Goal: Information Seeking & Learning: Learn about a topic

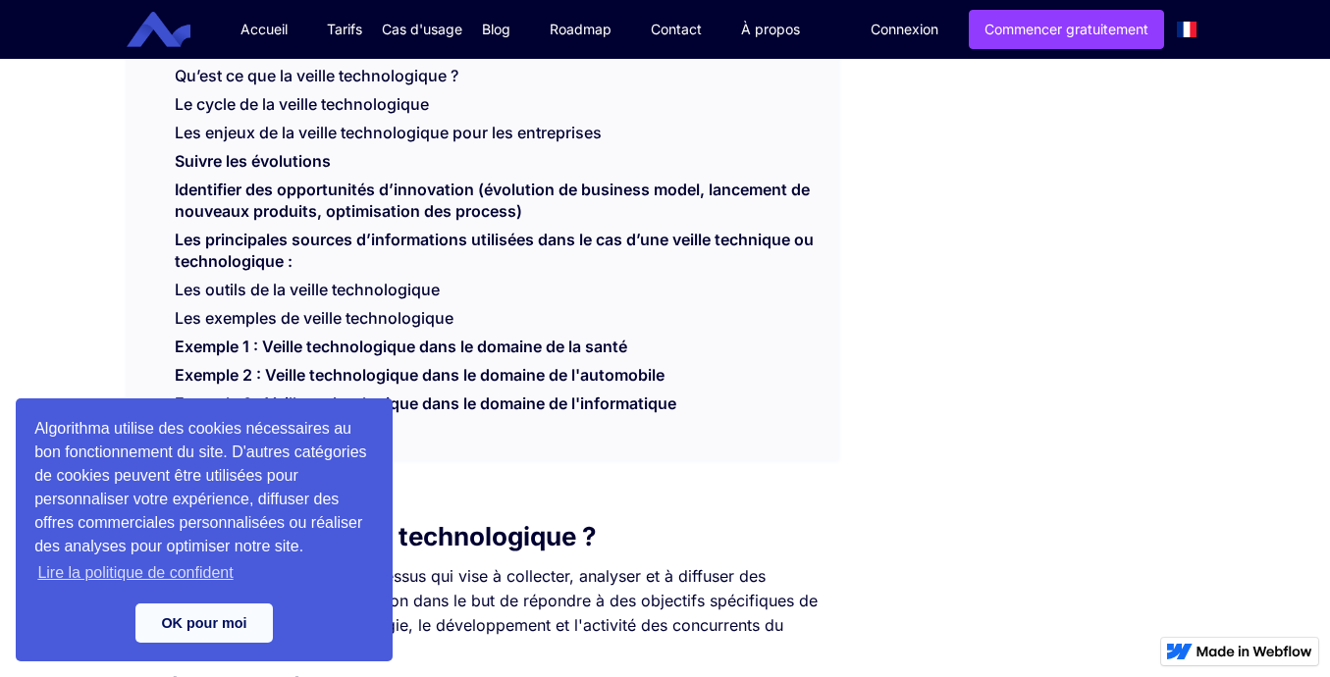
scroll to position [513, 0]
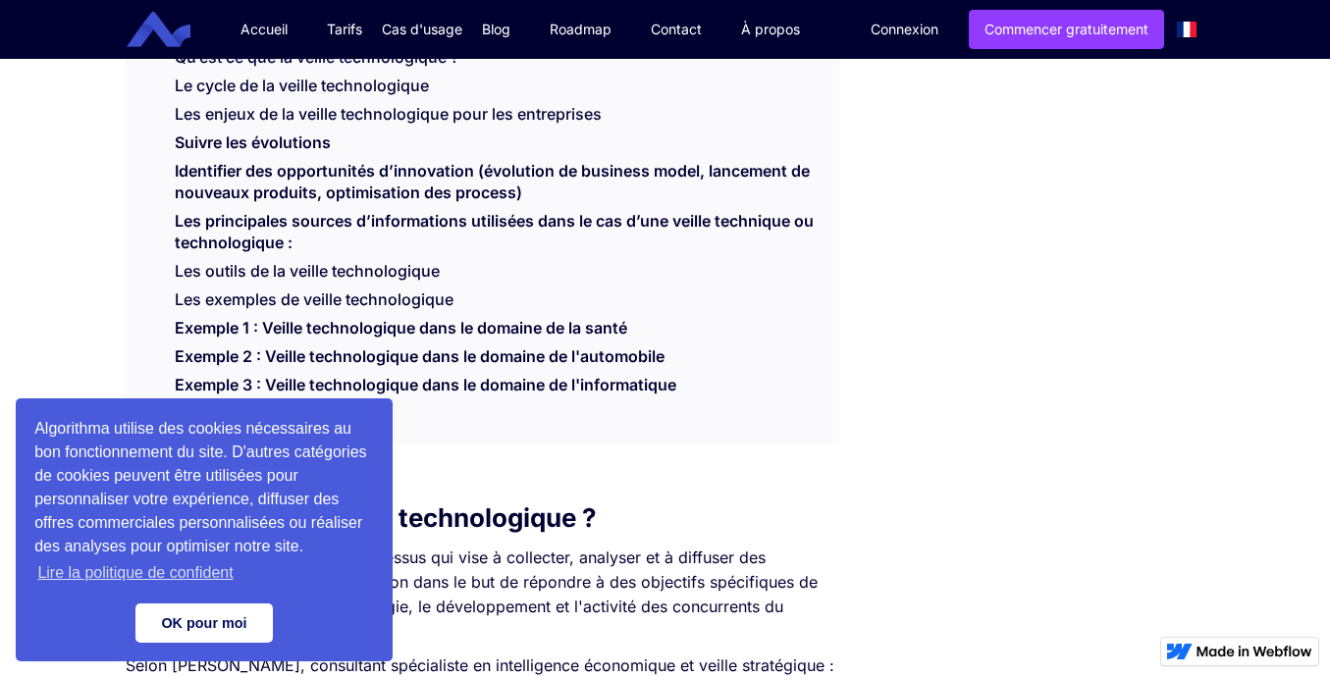
click at [222, 624] on link "OK pour moi" at bounding box center [203, 623] width 137 height 39
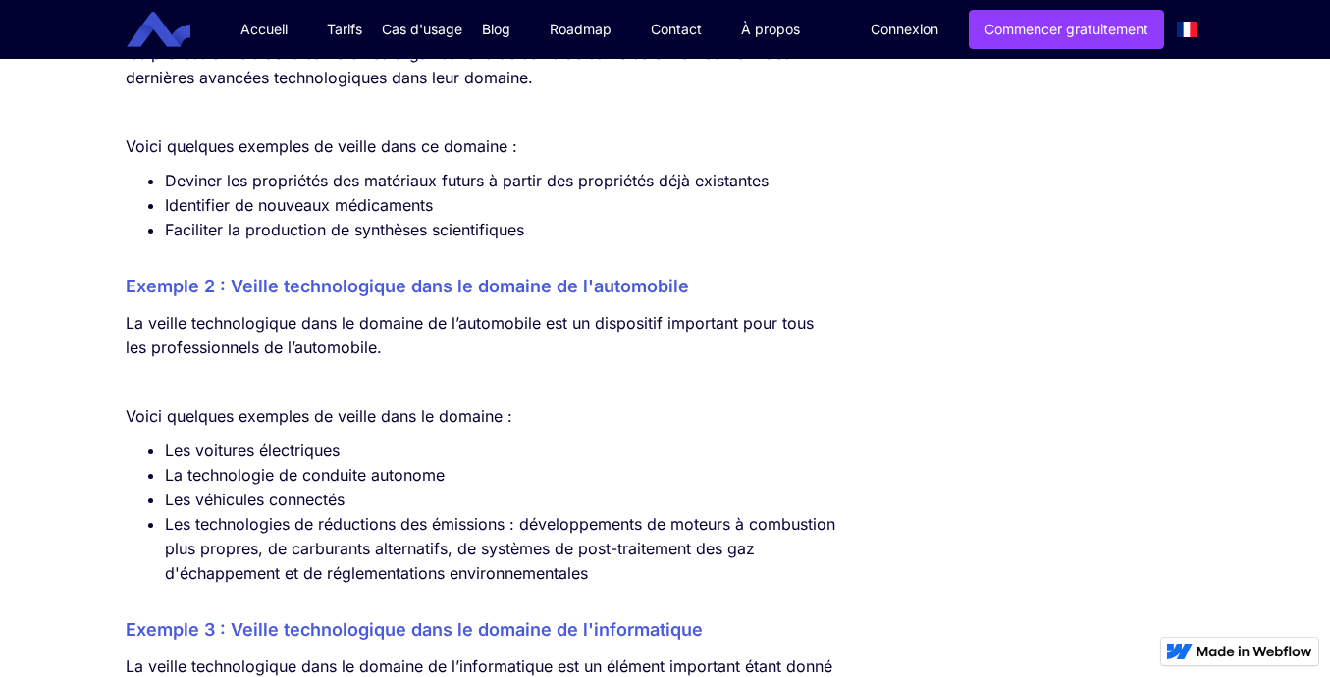
scroll to position [5430, 0]
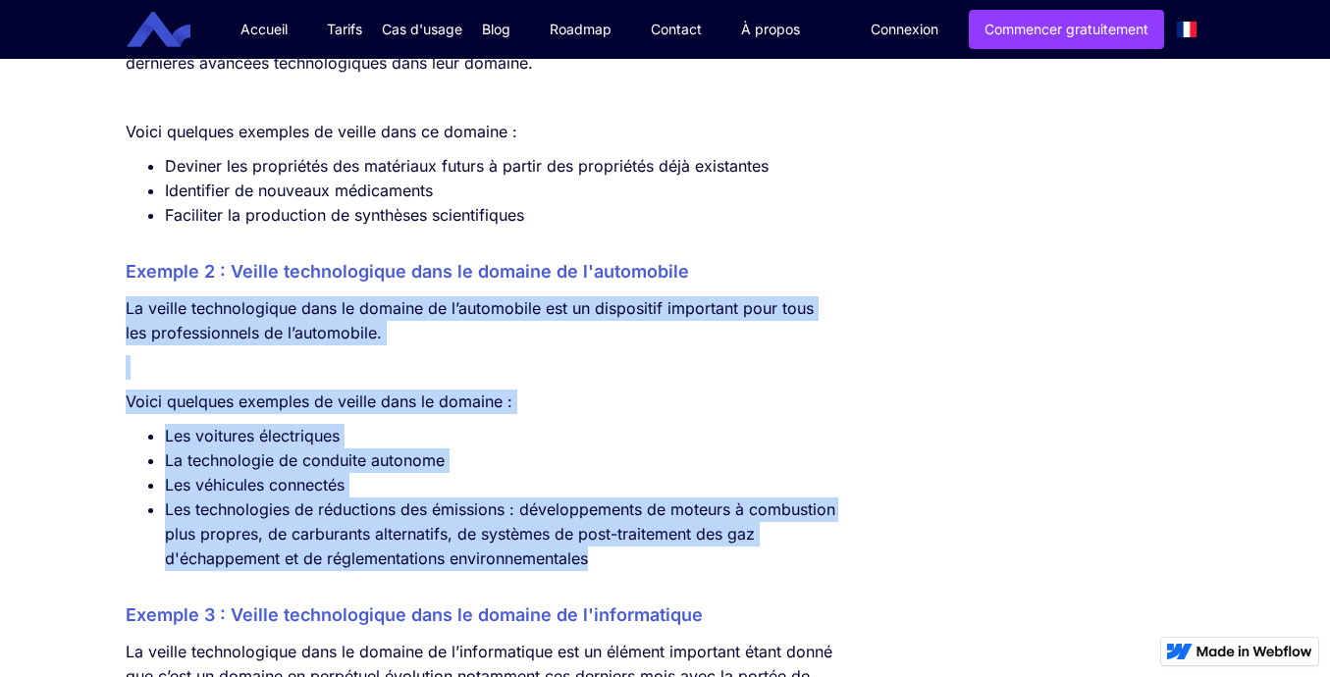
drag, startPoint x: 121, startPoint y: 330, endPoint x: 672, endPoint y: 585, distance: 607.7
copy div "La veille technologique dans le domaine de l’automobile est un dispositif impor…"
click at [607, 448] on li "Les voitures électriques" at bounding box center [502, 436] width 674 height 25
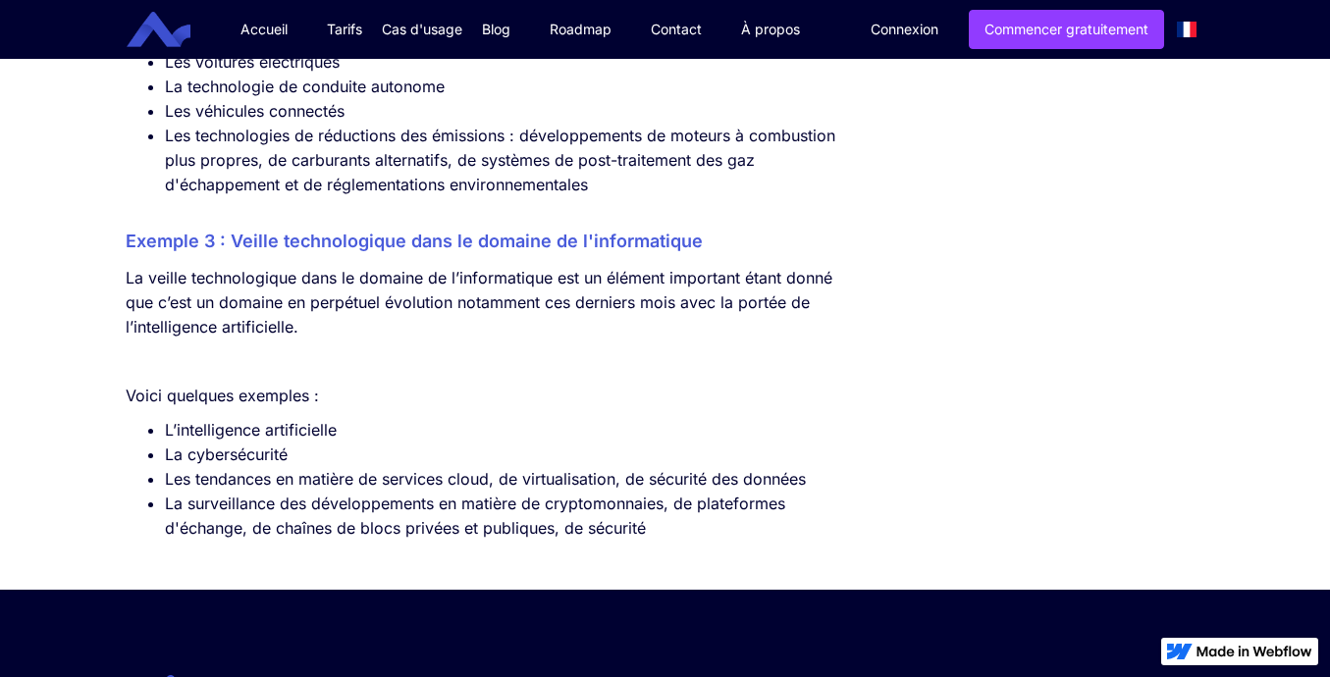
scroll to position [5882, 0]
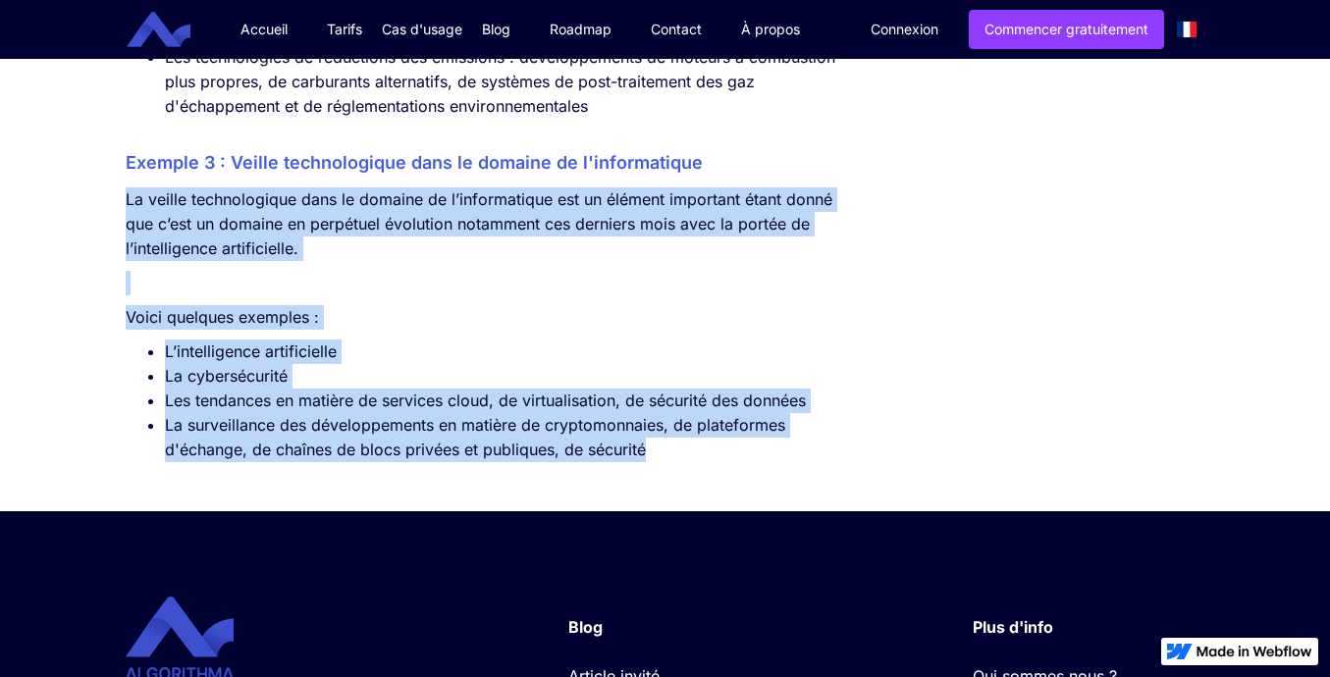
drag, startPoint x: 108, startPoint y: 223, endPoint x: 128, endPoint y: 223, distance: 19.6
click at [724, 6] on link "À propos" at bounding box center [770, 29] width 98 height 59
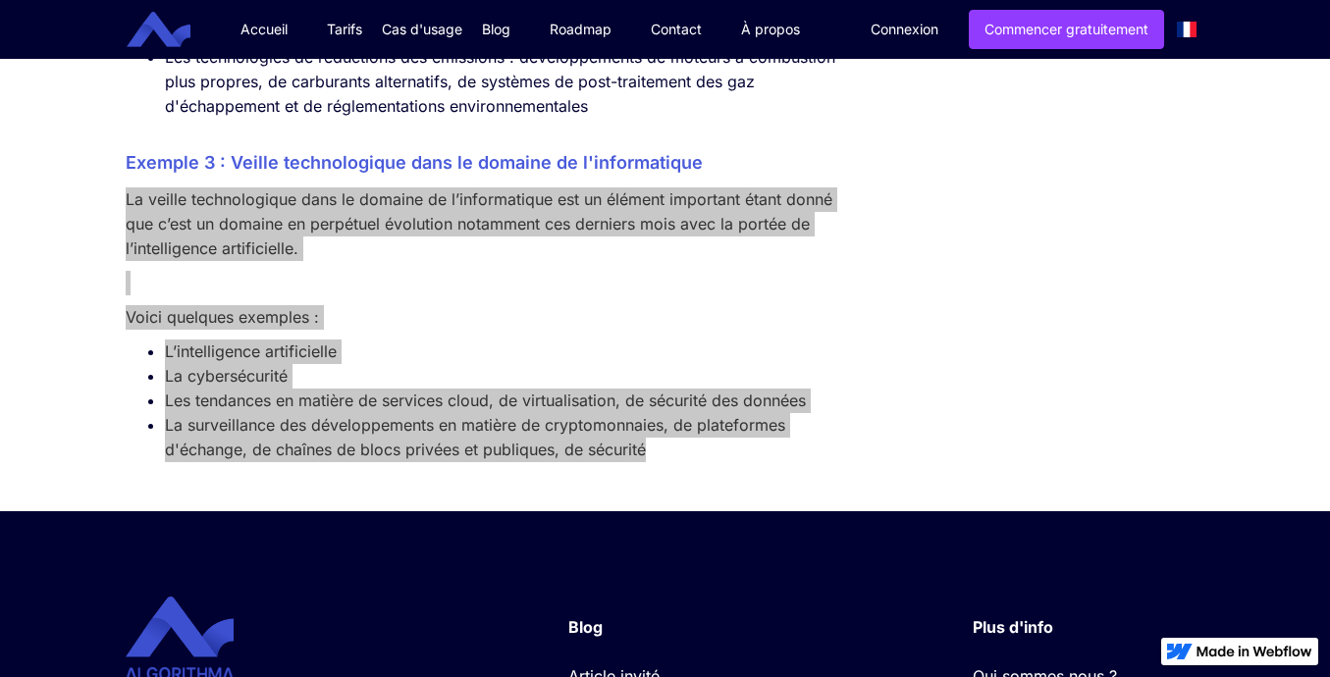
click at [761, 295] on p "‍" at bounding box center [482, 283] width 713 height 25
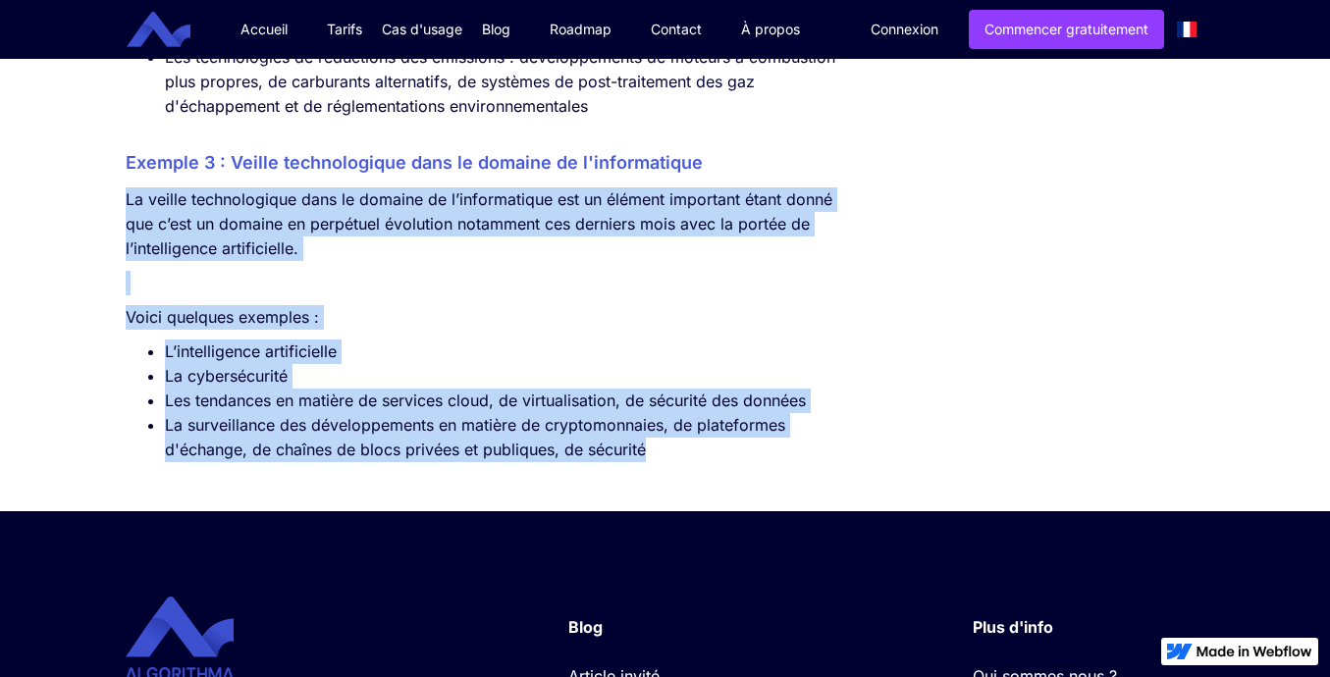
click at [318, 383] on li "La cybersécurité" at bounding box center [502, 376] width 674 height 25
drag, startPoint x: 339, startPoint y: 366, endPoint x: 165, endPoint y: 363, distance: 173.7
click at [165, 363] on li "L’intelligence artificielle" at bounding box center [502, 352] width 674 height 25
